Goal: Go to known website: Go to known website

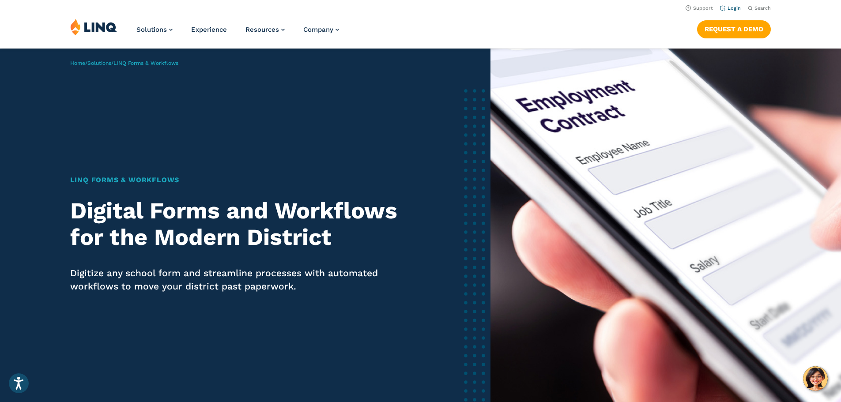
click at [730, 9] on link "Login" at bounding box center [730, 8] width 21 height 6
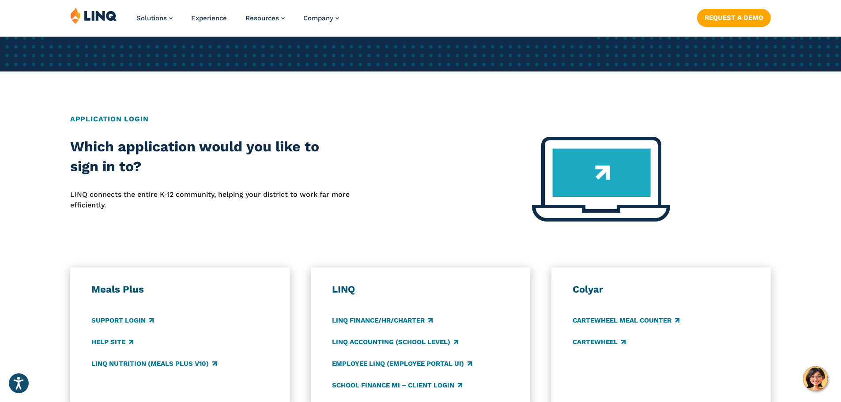
scroll to position [530, 0]
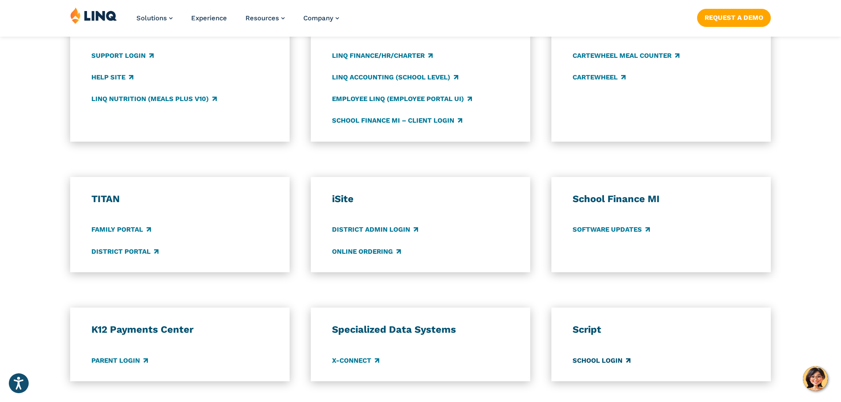
click at [613, 361] on link "School Login" at bounding box center [601, 361] width 58 height 10
